Goal: Information Seeking & Learning: Learn about a topic

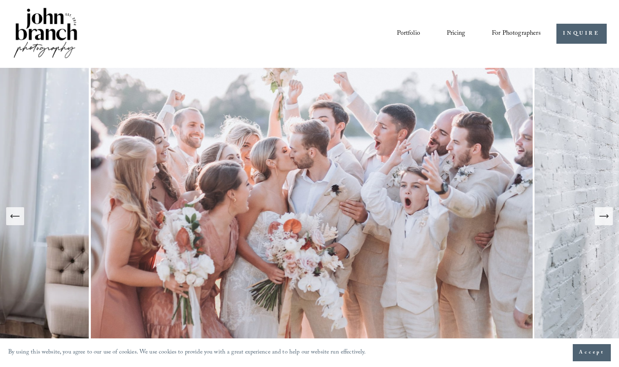
click at [463, 33] on link "Pricing" at bounding box center [455, 34] width 18 height 14
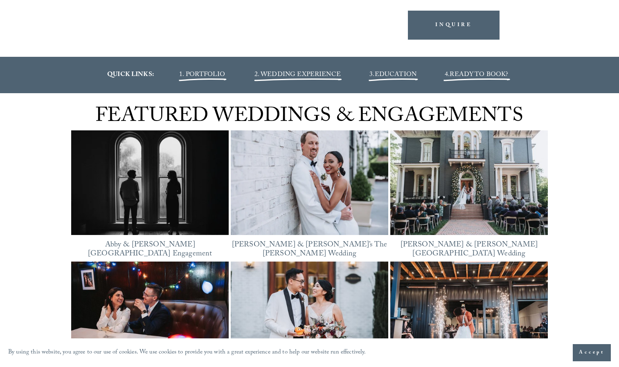
scroll to position [950, 0]
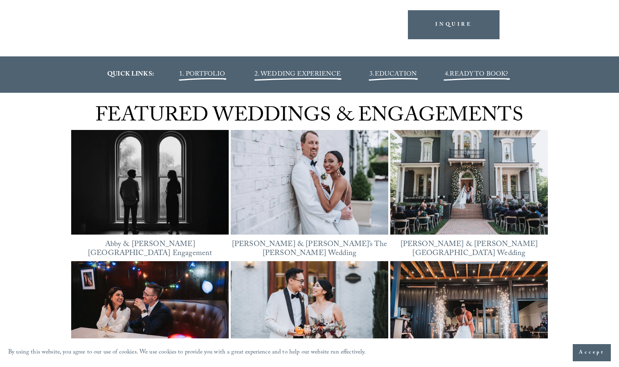
click at [313, 74] on span "2. WEDDING EXPERIENCE" at bounding box center [297, 74] width 86 height 11
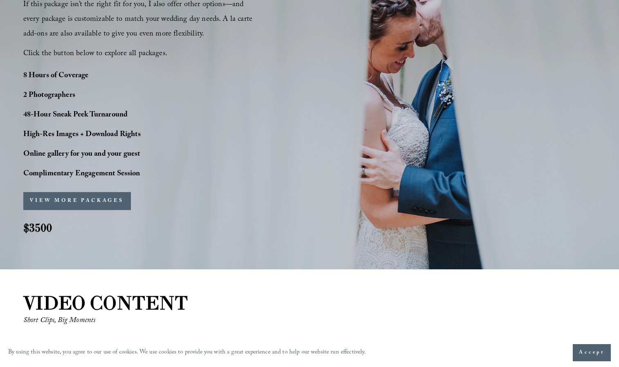
scroll to position [612, 0]
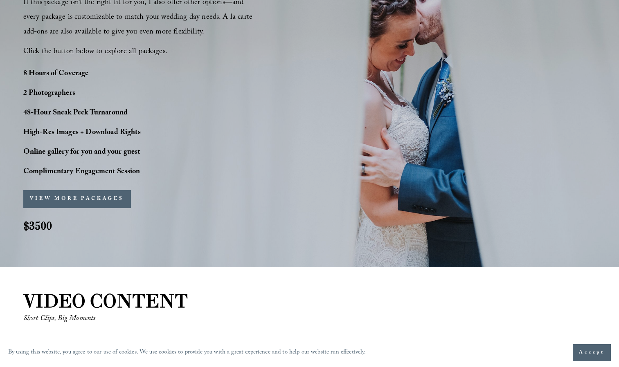
click at [109, 190] on div "VIEW MORE PACKAGES PACKAGES SIGN-UP Name * Fiancé's Name * Email *" at bounding box center [129, 198] width 212 height 29
click at [104, 197] on button "VIEW MORE PACKAGES" at bounding box center [77, 199] width 108 height 18
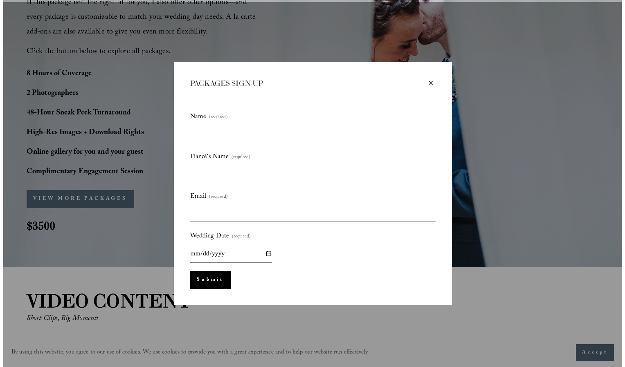
scroll to position [614, 0]
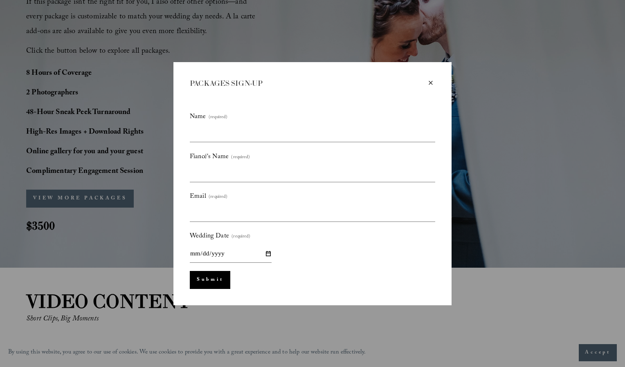
click at [432, 81] on div "×" at bounding box center [430, 82] width 9 height 9
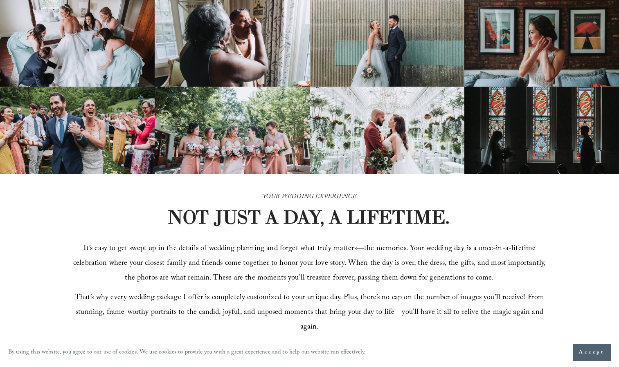
scroll to position [0, 0]
